Goal: Information Seeking & Learning: Learn about a topic

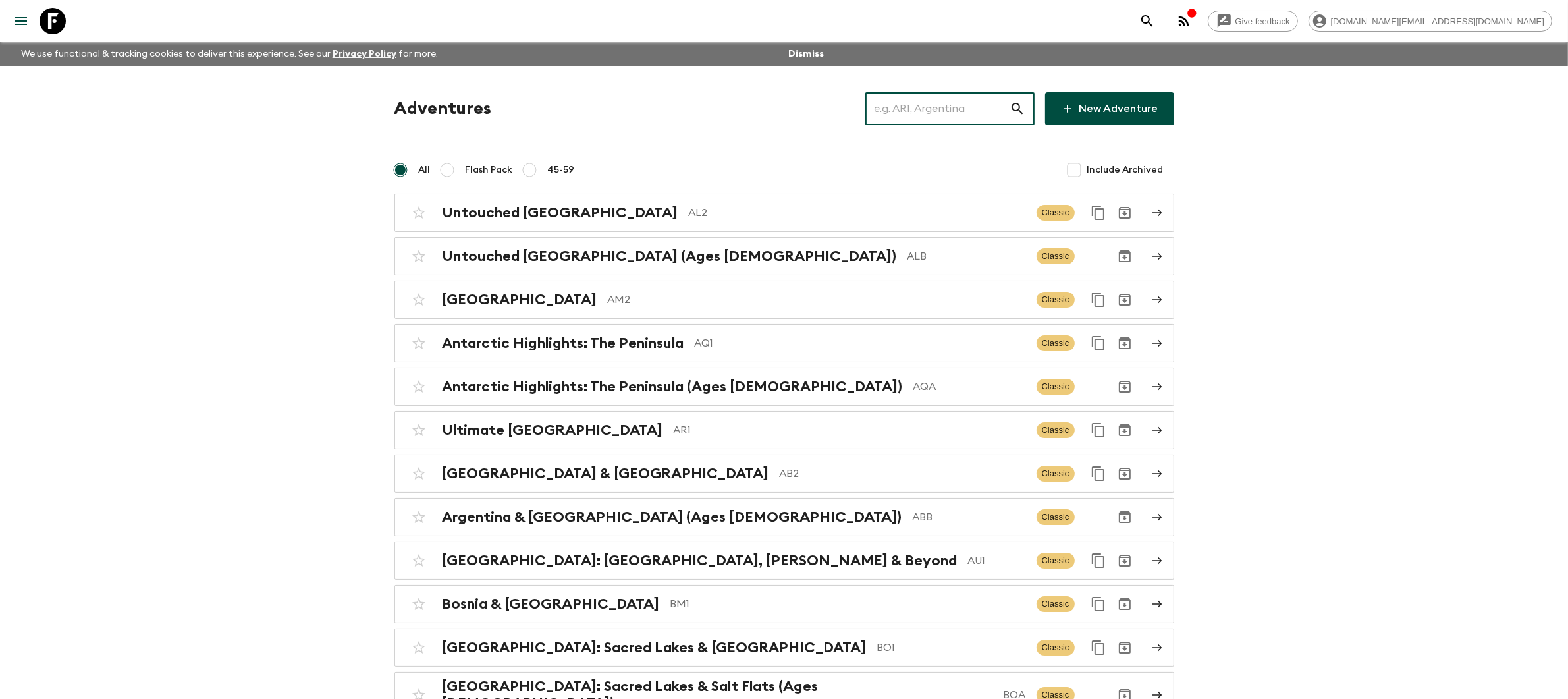
click at [971, 114] on input "text" at bounding box center [938, 109] width 145 height 37
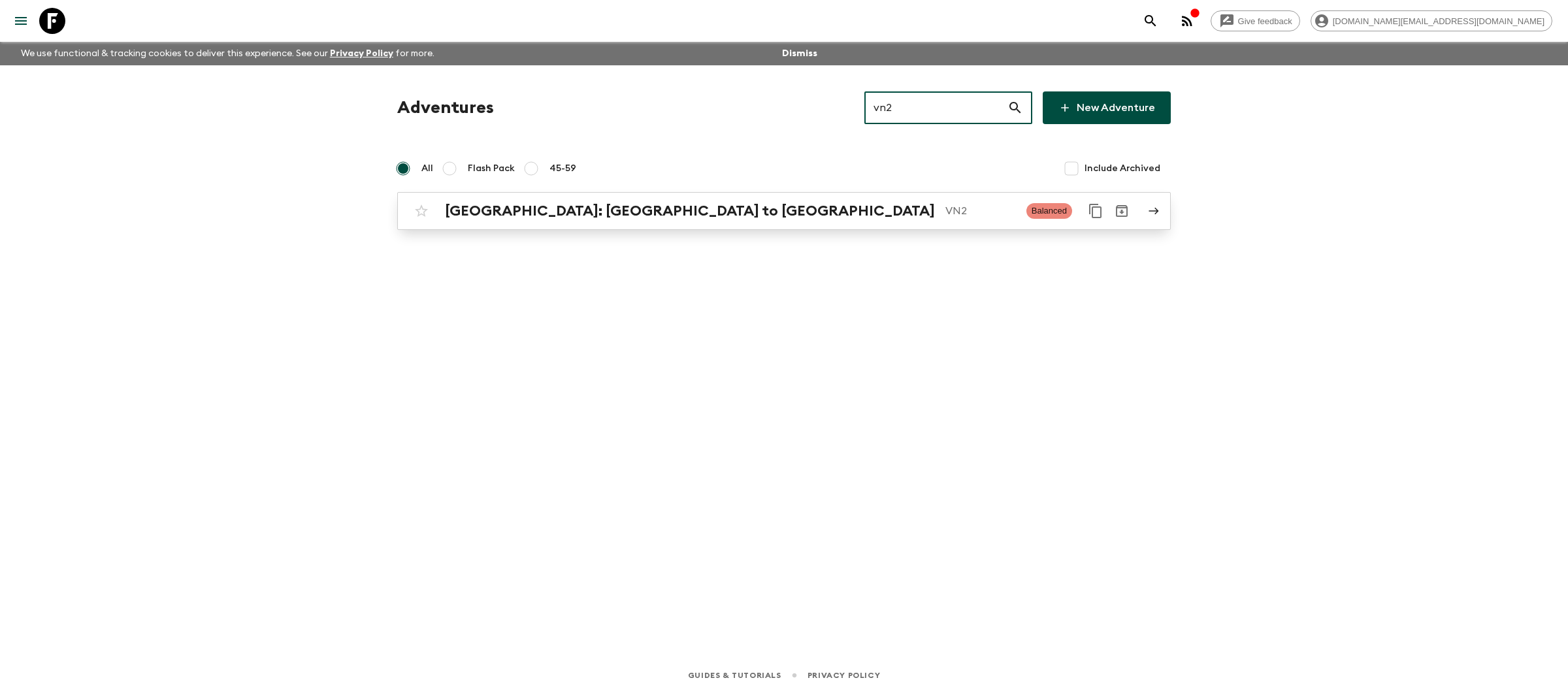
type input "vn2"
click at [946, 210] on p "VN2" at bounding box center [981, 211] width 71 height 15
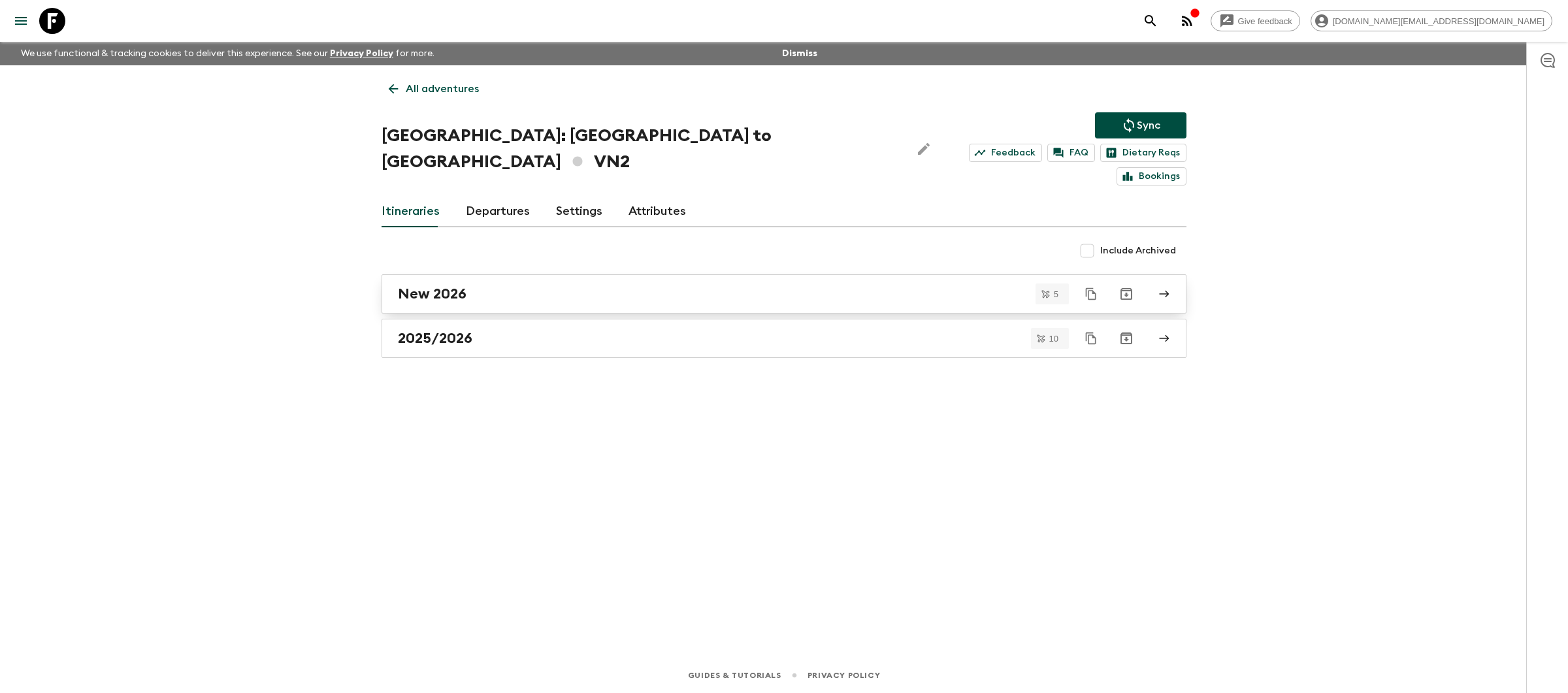
click at [572, 285] on div "New 2026" at bounding box center [771, 293] width 748 height 17
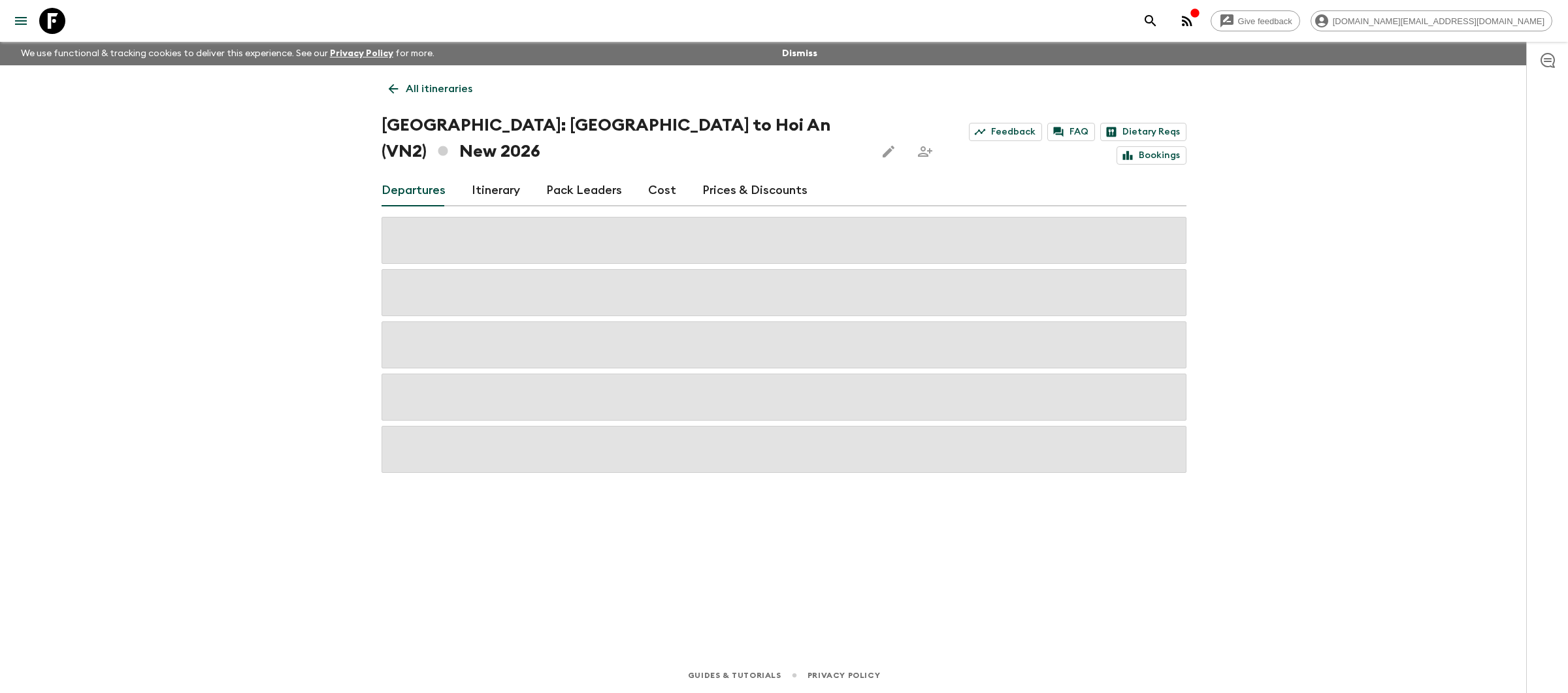
click at [429, 85] on p "All itineraries" at bounding box center [439, 88] width 67 height 15
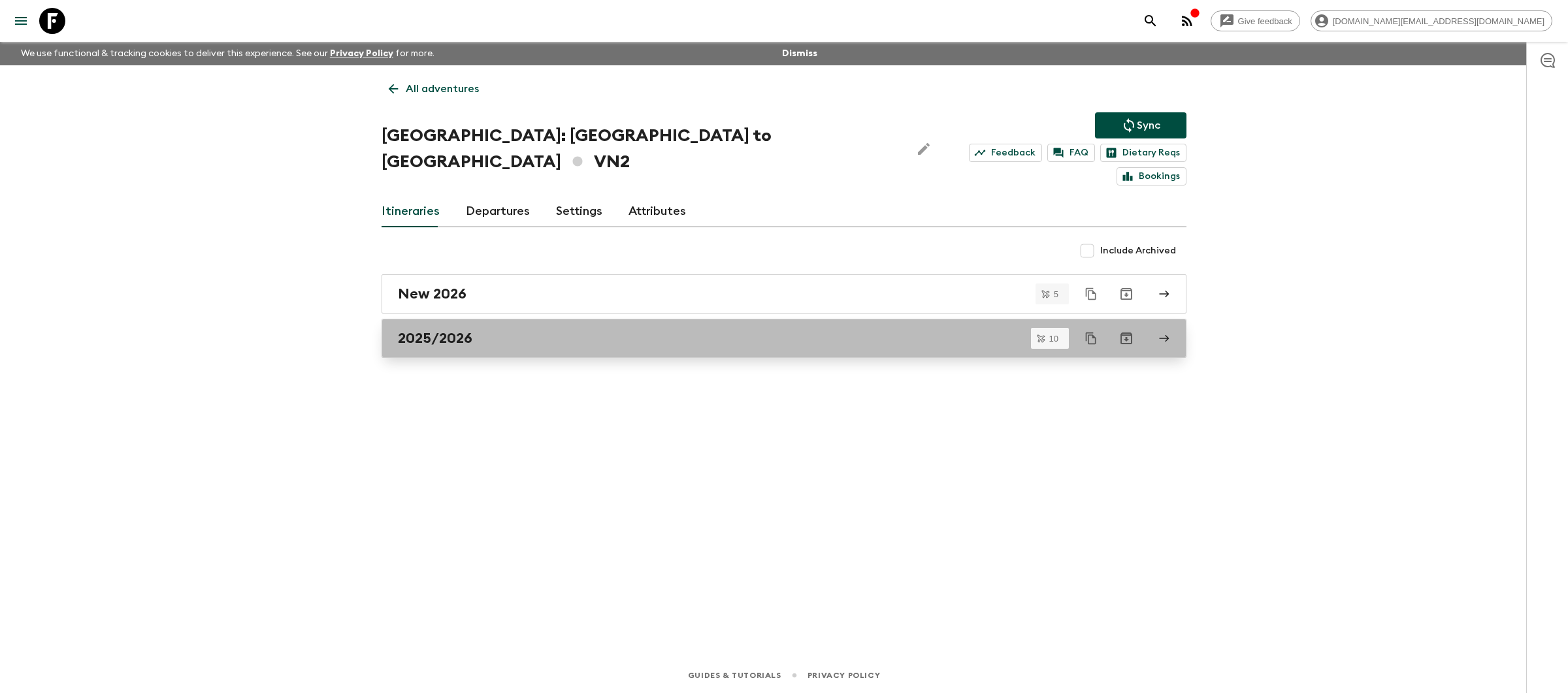
click at [554, 330] on div "2025/2026" at bounding box center [771, 338] width 748 height 17
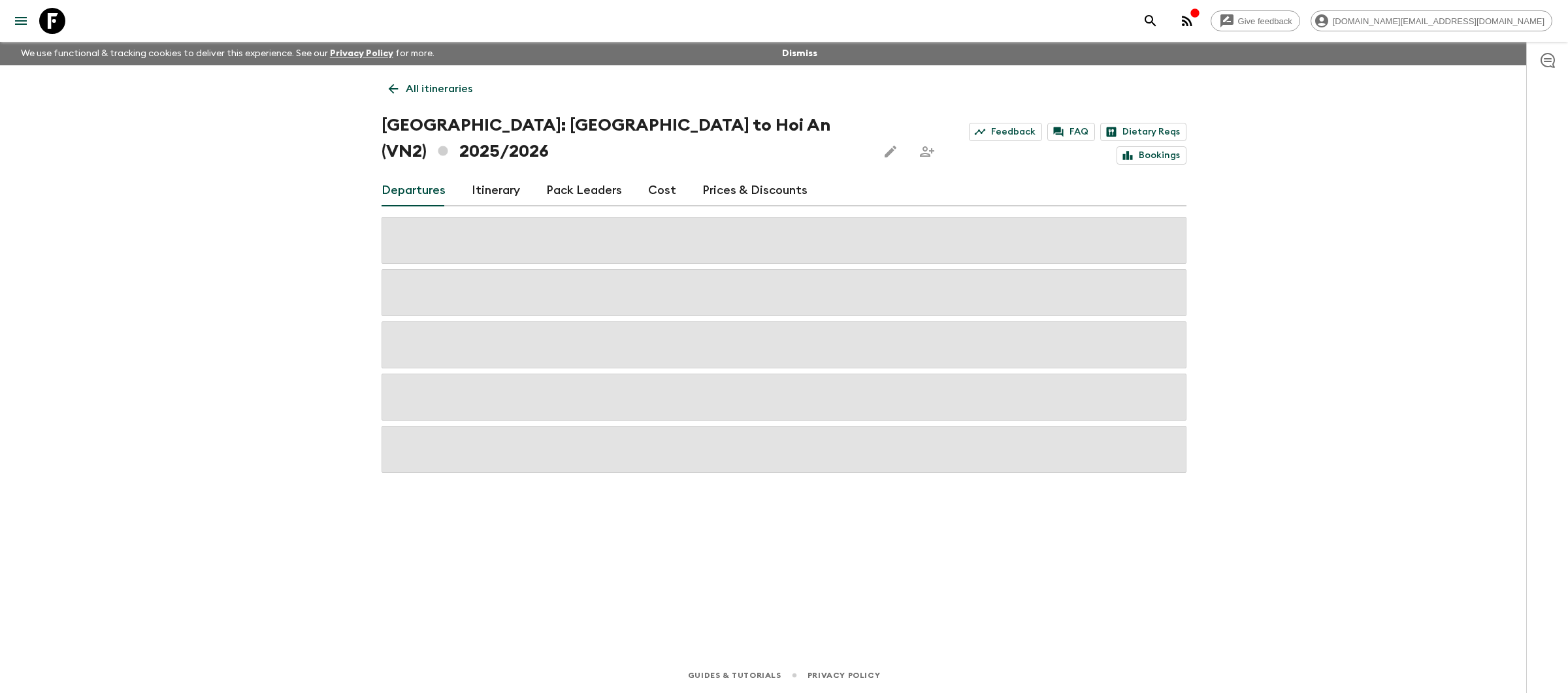
click at [729, 175] on link "Prices & Discounts" at bounding box center [755, 190] width 105 height 32
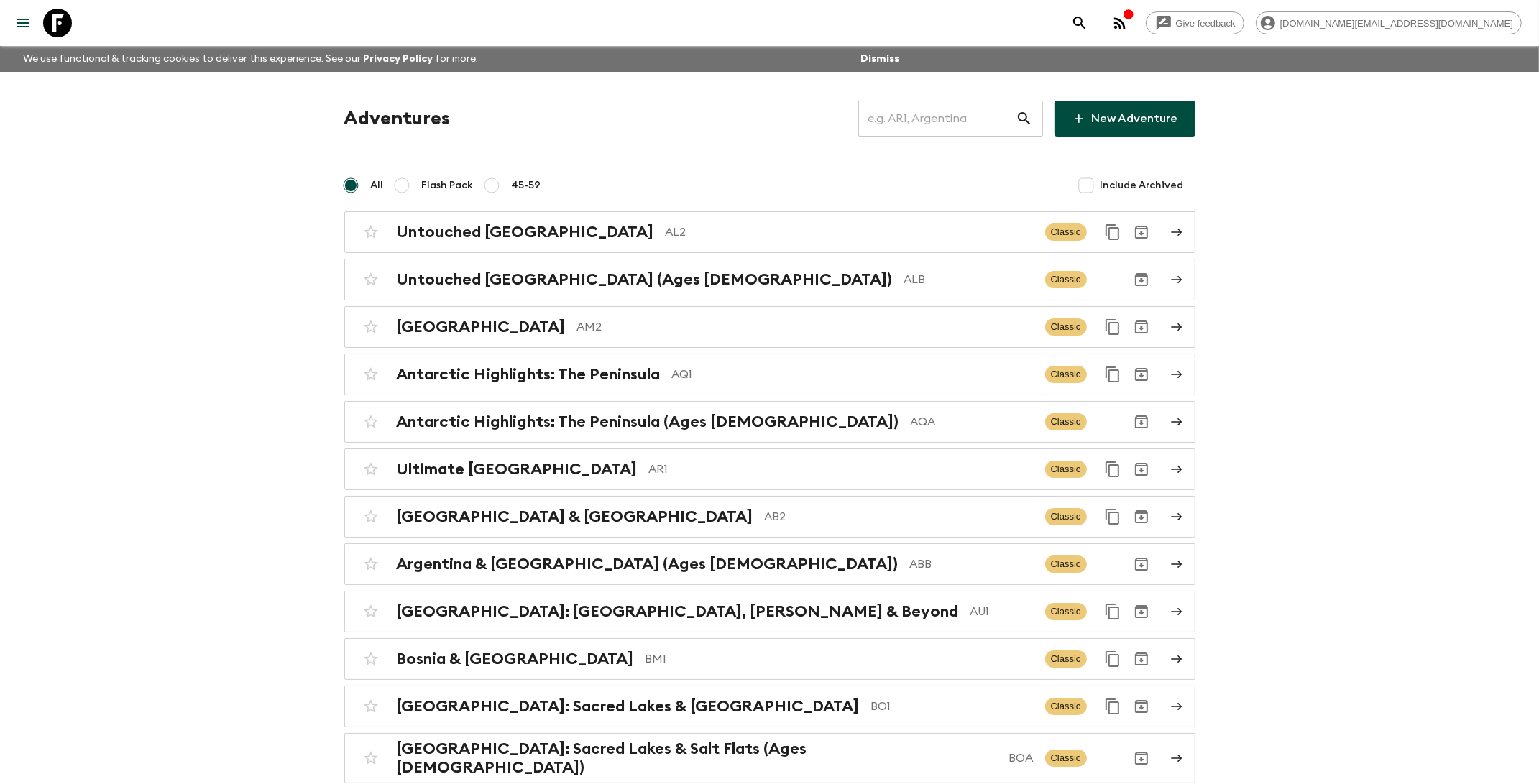
click at [963, 119] on input "text" at bounding box center [937, 118] width 158 height 40
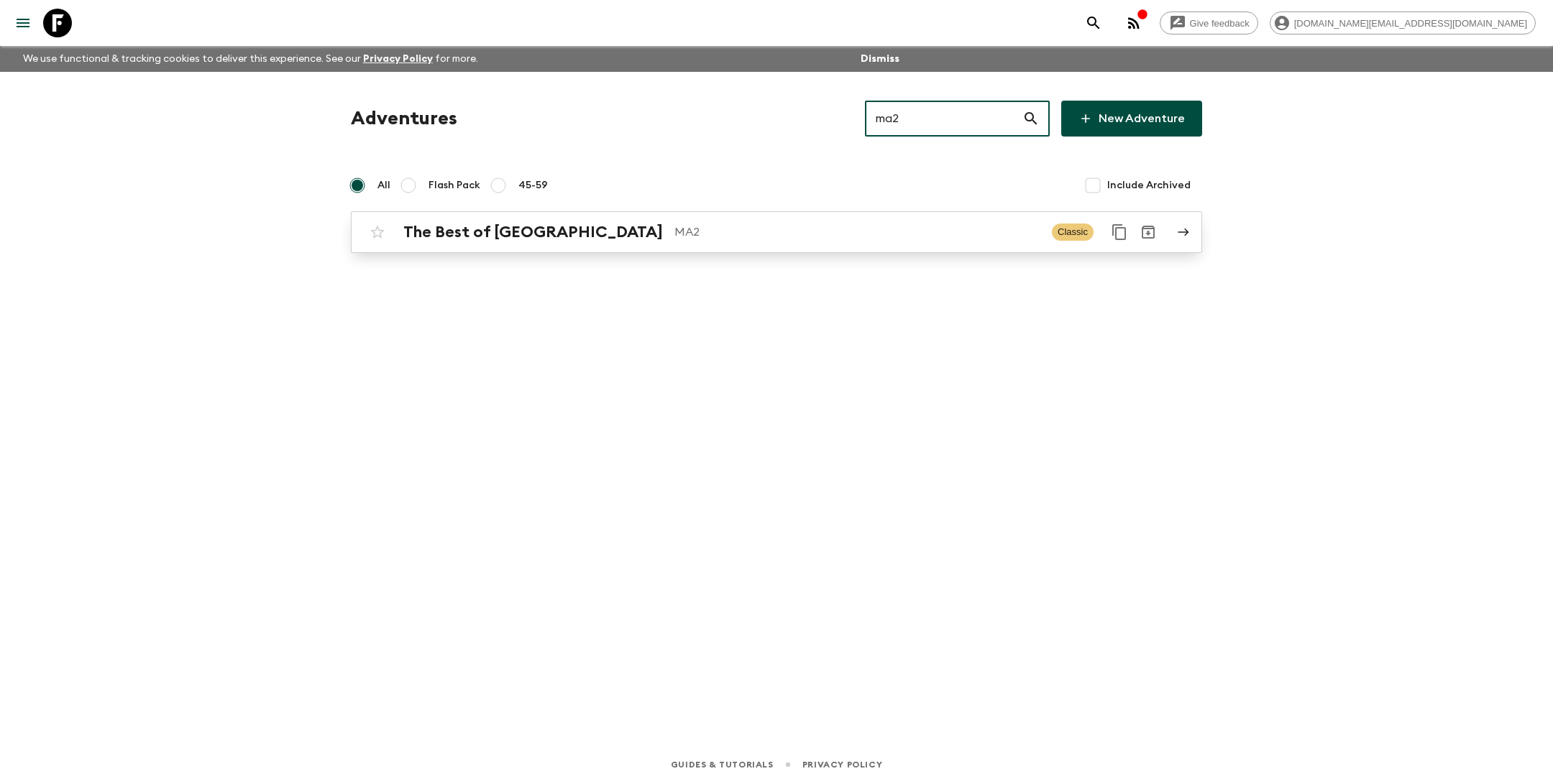
type input "ma2"
click at [807, 235] on p "MA2" at bounding box center [858, 232] width 366 height 17
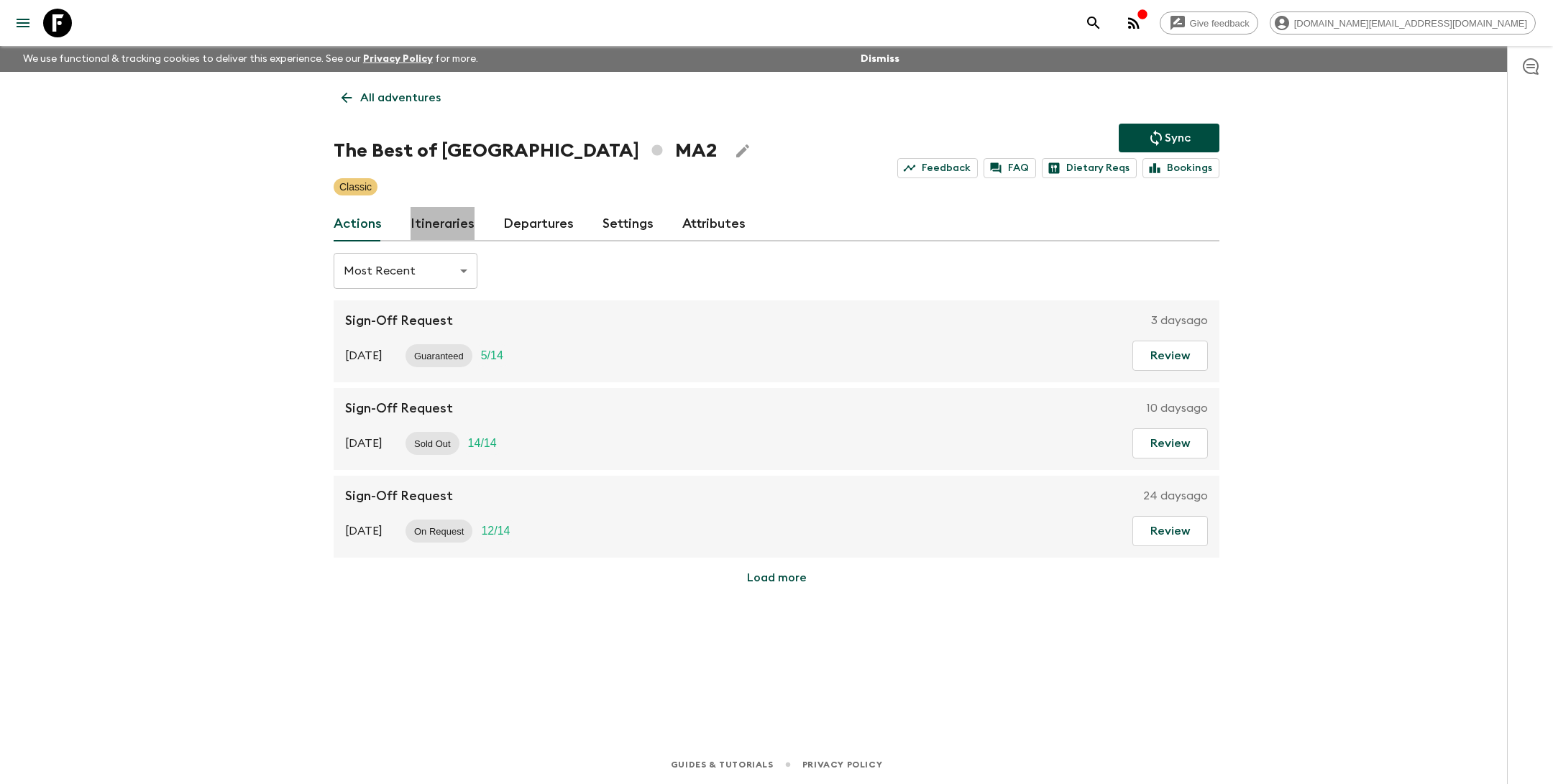
click at [451, 230] on link "Itineraries" at bounding box center [442, 224] width 64 height 35
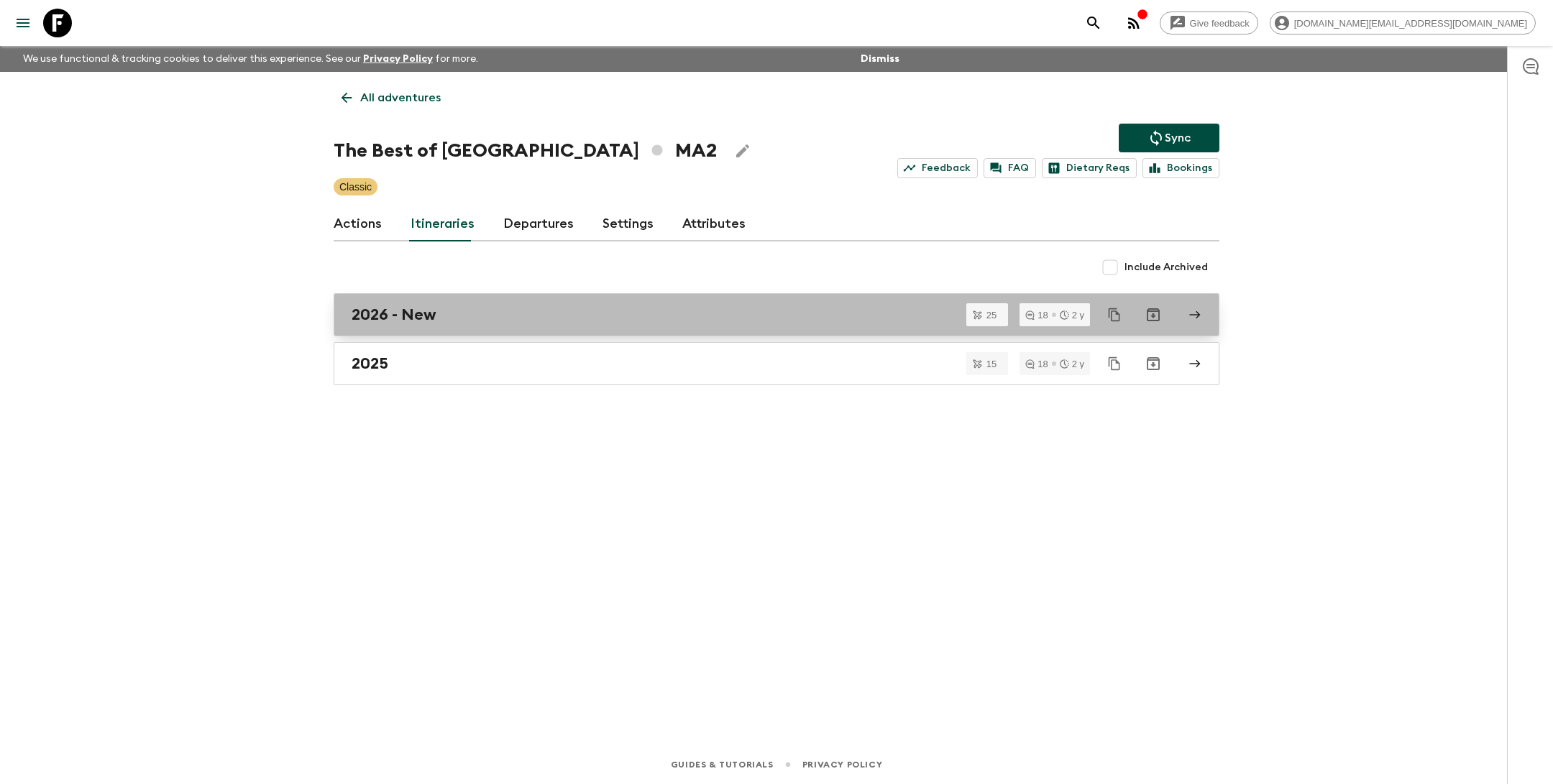
click at [520, 318] on div "2026 - New" at bounding box center [763, 315] width 823 height 19
